Goal: Check status

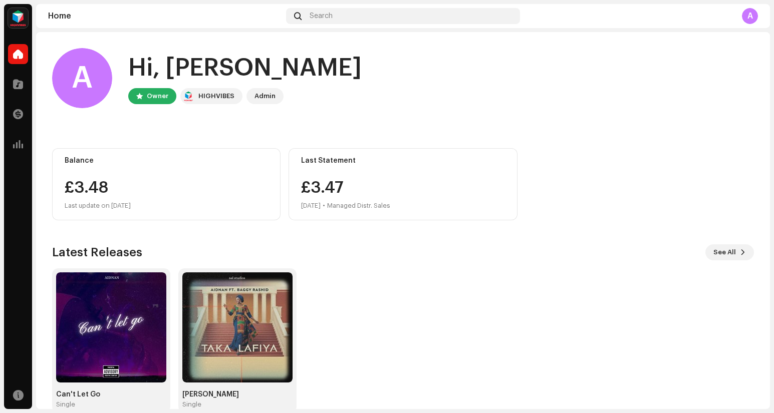
click at [209, 203] on div "Last update on [DATE]" at bounding box center [166, 206] width 203 height 12
click at [105, 179] on div "Balance £3.48 Last update on [DATE]" at bounding box center [166, 184] width 228 height 72
click at [257, 336] on img at bounding box center [237, 328] width 110 height 110
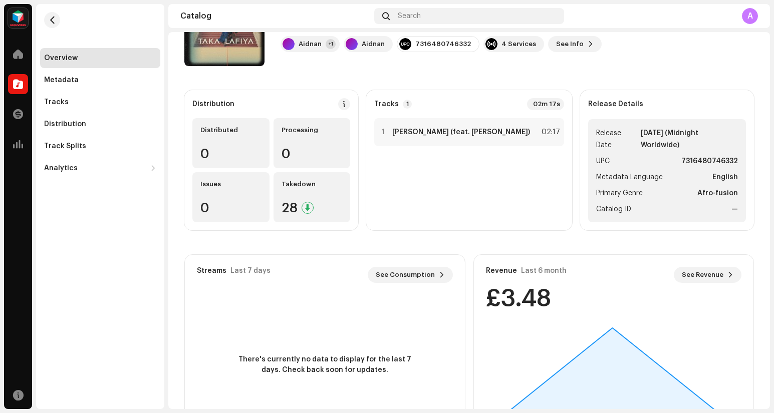
scroll to position [124, 0]
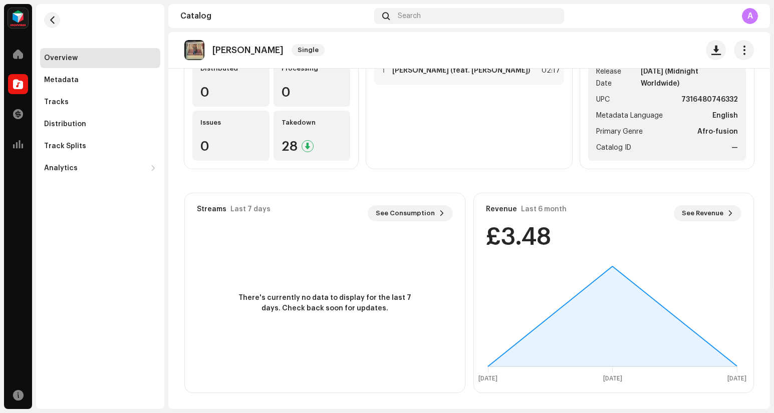
click at [518, 234] on div "£3.48" at bounding box center [518, 237] width 65 height 24
click at [715, 212] on span "See Revenue" at bounding box center [703, 213] width 42 height 20
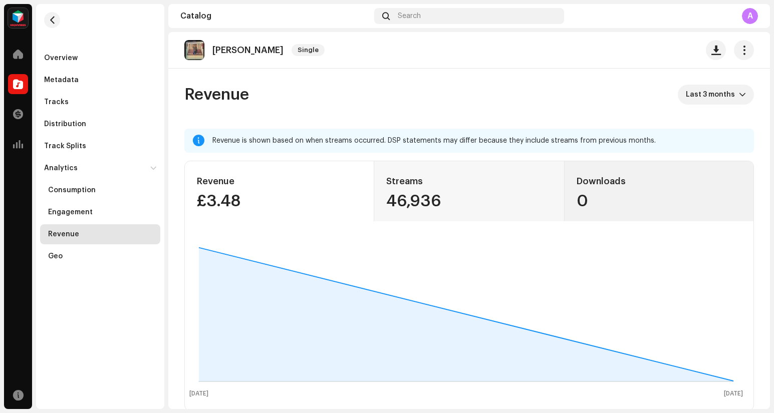
click at [620, 185] on div "Downloads" at bounding box center [659, 181] width 165 height 16
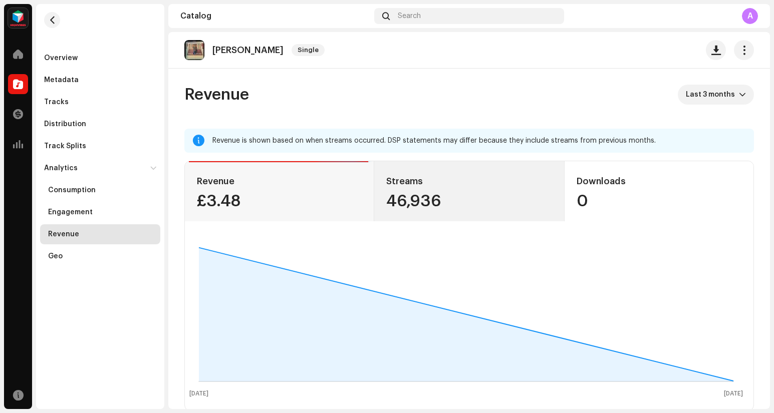
click at [498, 192] on div "Streams 46,936" at bounding box center [468, 191] width 189 height 60
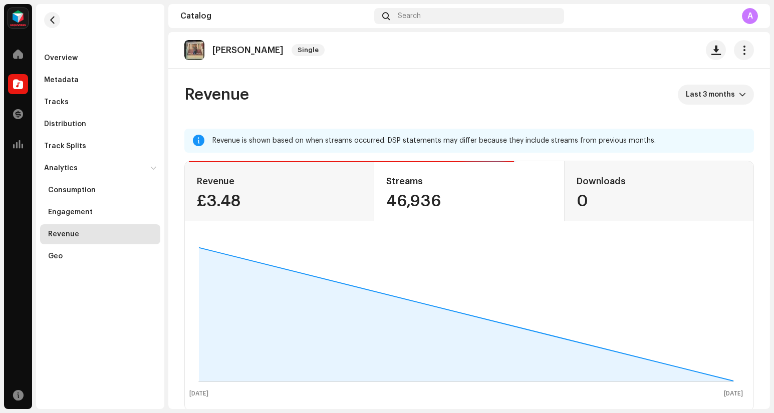
click at [89, 242] on div "Revenue" at bounding box center [100, 234] width 120 height 20
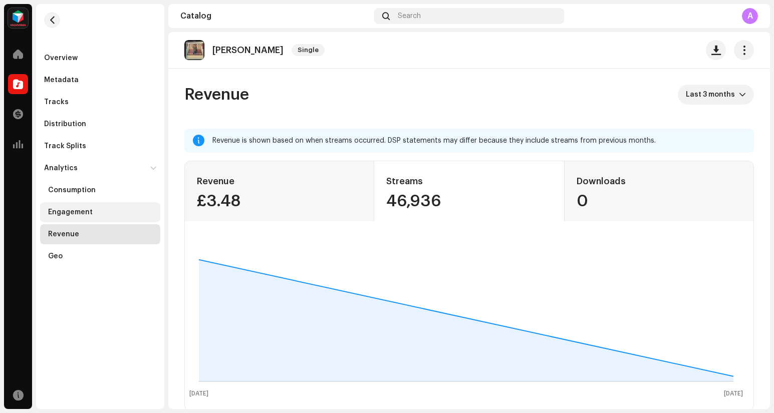
click at [92, 205] on div "Engagement" at bounding box center [100, 212] width 120 height 20
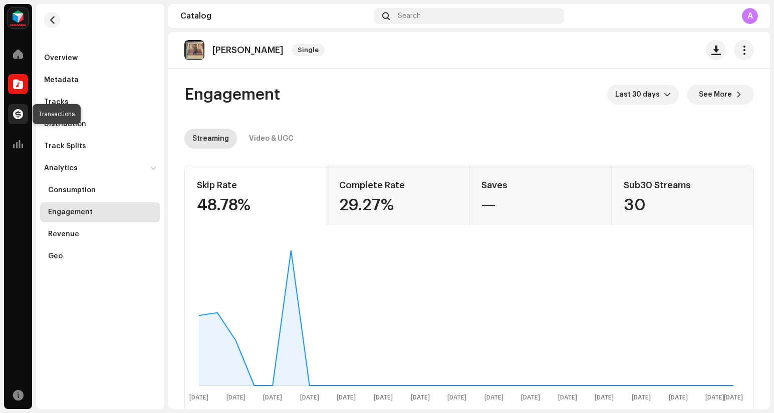
click at [9, 114] on div at bounding box center [18, 114] width 20 height 20
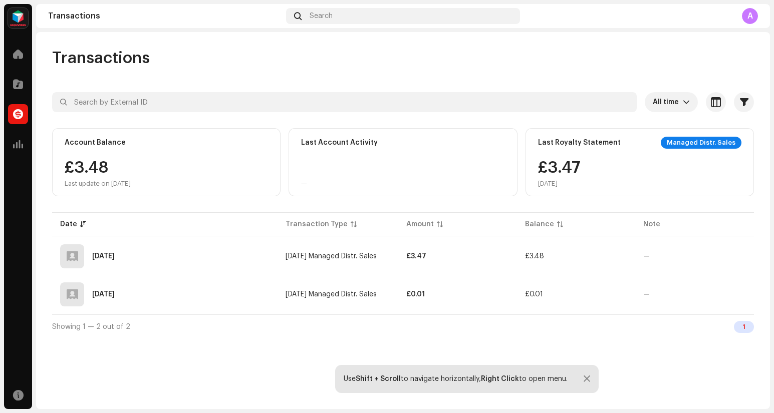
click at [698, 142] on div "Managed Distr. Sales" at bounding box center [701, 143] width 81 height 12
click at [126, 160] on div "£3.48 Last update on [DATE]" at bounding box center [98, 174] width 66 height 28
click at [592, 383] on div "Use Shift + Scroll to navigate horizontally, Right Click to open menu." at bounding box center [467, 379] width 264 height 28
click at [585, 380] on div at bounding box center [587, 379] width 7 height 8
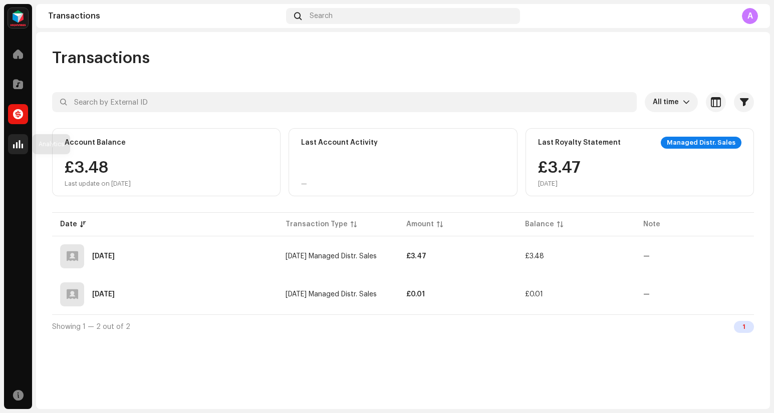
click at [27, 149] on div at bounding box center [18, 144] width 20 height 20
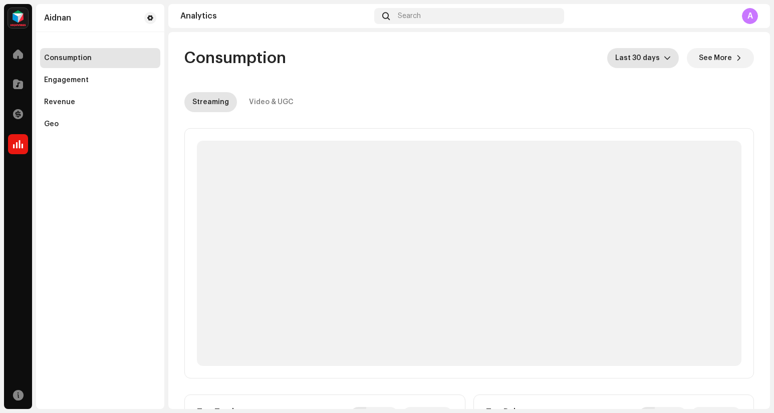
click at [623, 57] on span "Last 30 days" at bounding box center [639, 58] width 49 height 20
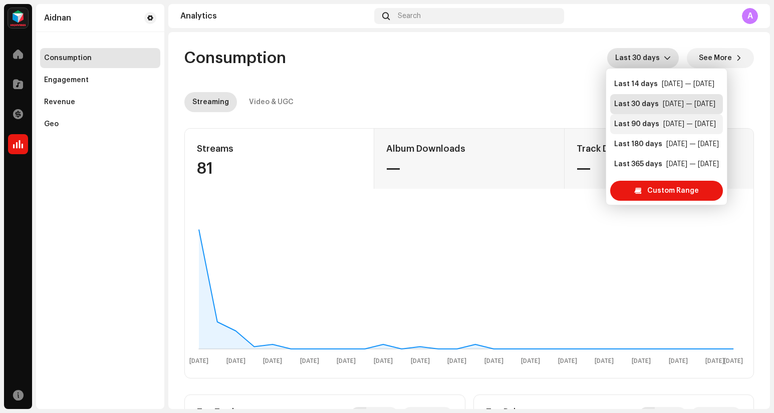
scroll to position [20, 0]
click at [685, 161] on div "[DATE] — [DATE]" at bounding box center [692, 163] width 53 height 10
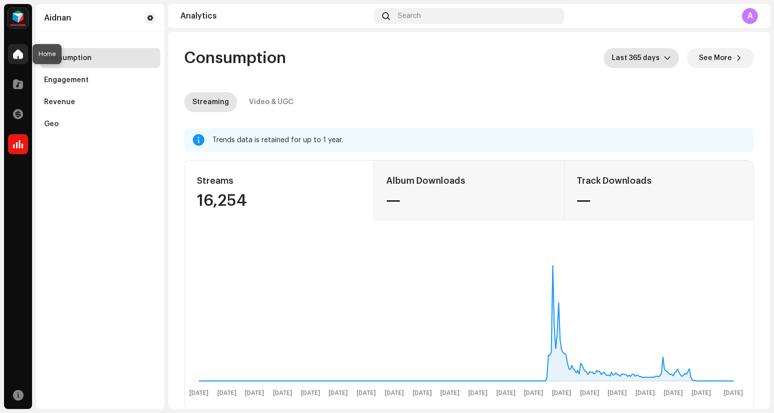
click at [12, 55] on div at bounding box center [18, 54] width 20 height 20
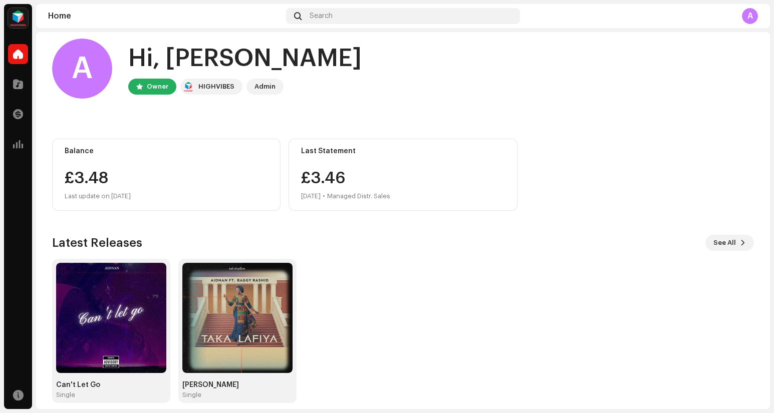
scroll to position [20, 0]
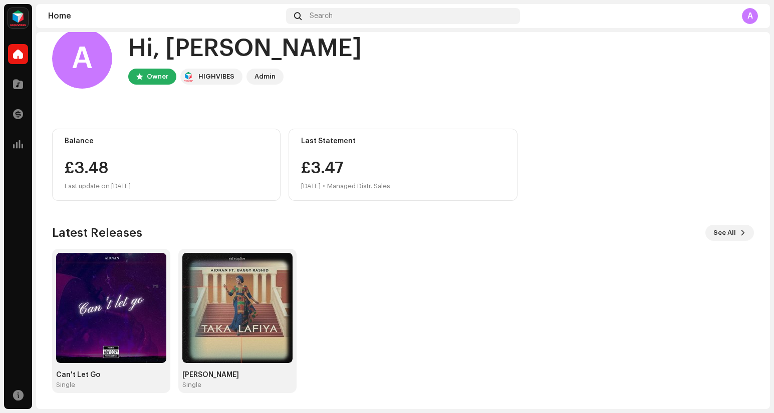
click at [128, 263] on img at bounding box center [111, 308] width 110 height 110
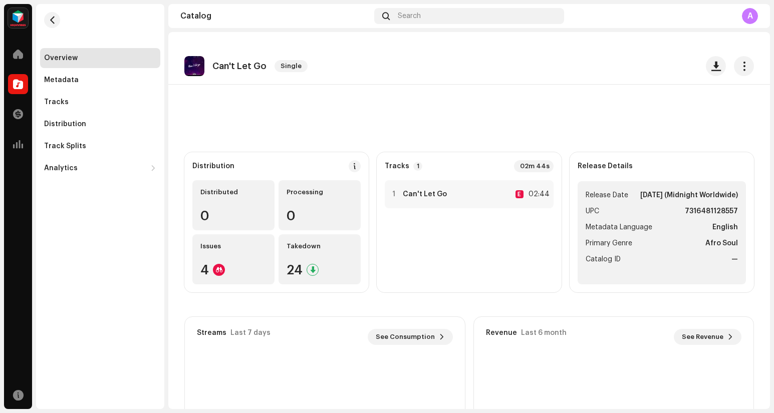
scroll to position [124, 0]
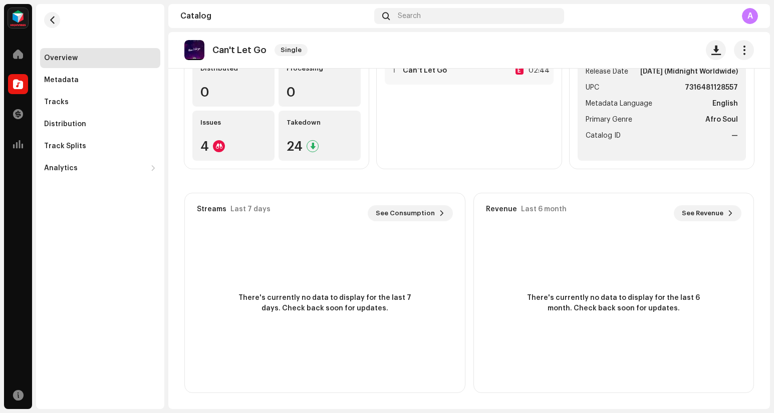
click at [536, 202] on div "Revenue Last 6 month See Revenue £0.00" at bounding box center [614, 213] width 280 height 40
click at [536, 206] on div "Last 6 month" at bounding box center [544, 209] width 46 height 8
click at [90, 160] on div "Analytics" at bounding box center [100, 168] width 120 height 20
click at [15, 113] on span at bounding box center [18, 114] width 10 height 8
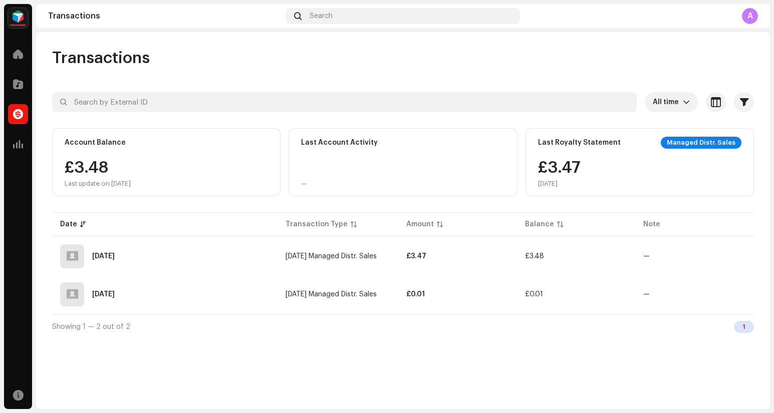
click at [740, 328] on div "1" at bounding box center [744, 327] width 20 height 12
click at [22, 76] on div at bounding box center [18, 84] width 20 height 20
